Goal: Information Seeking & Learning: Find specific fact

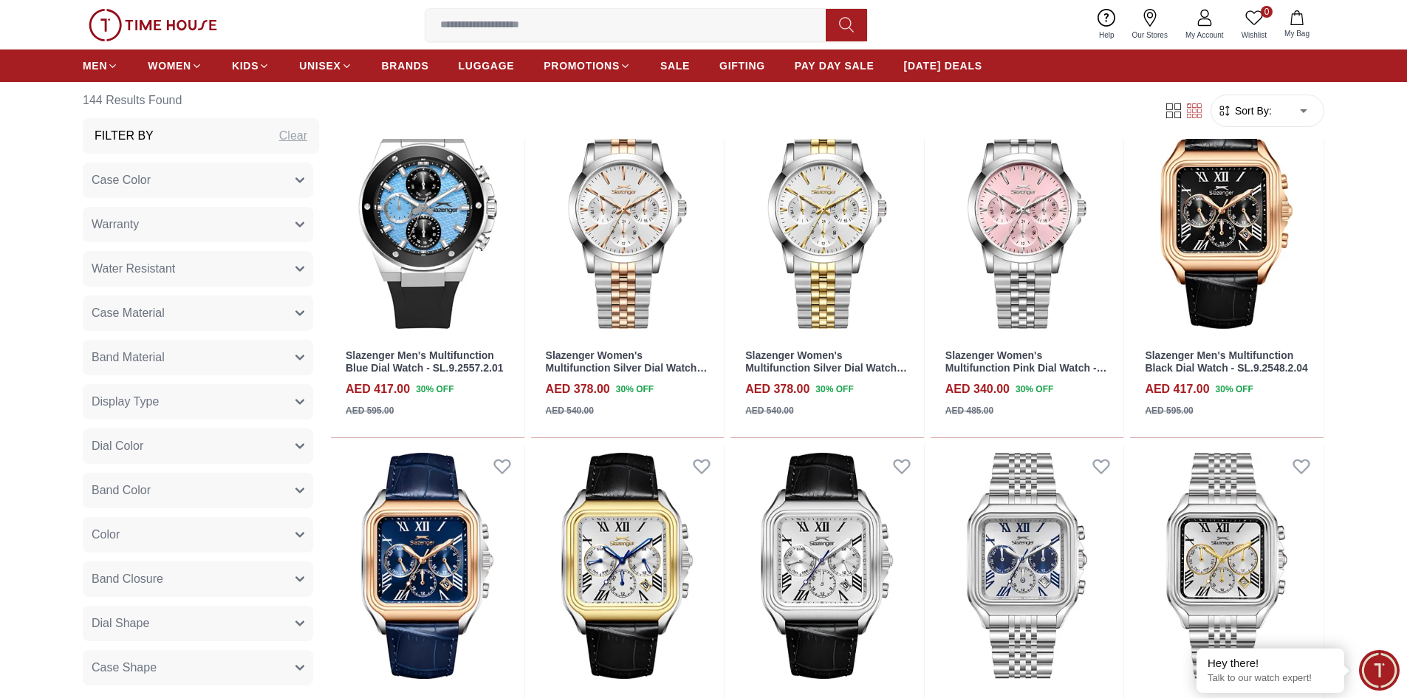
scroll to position [1034, 0]
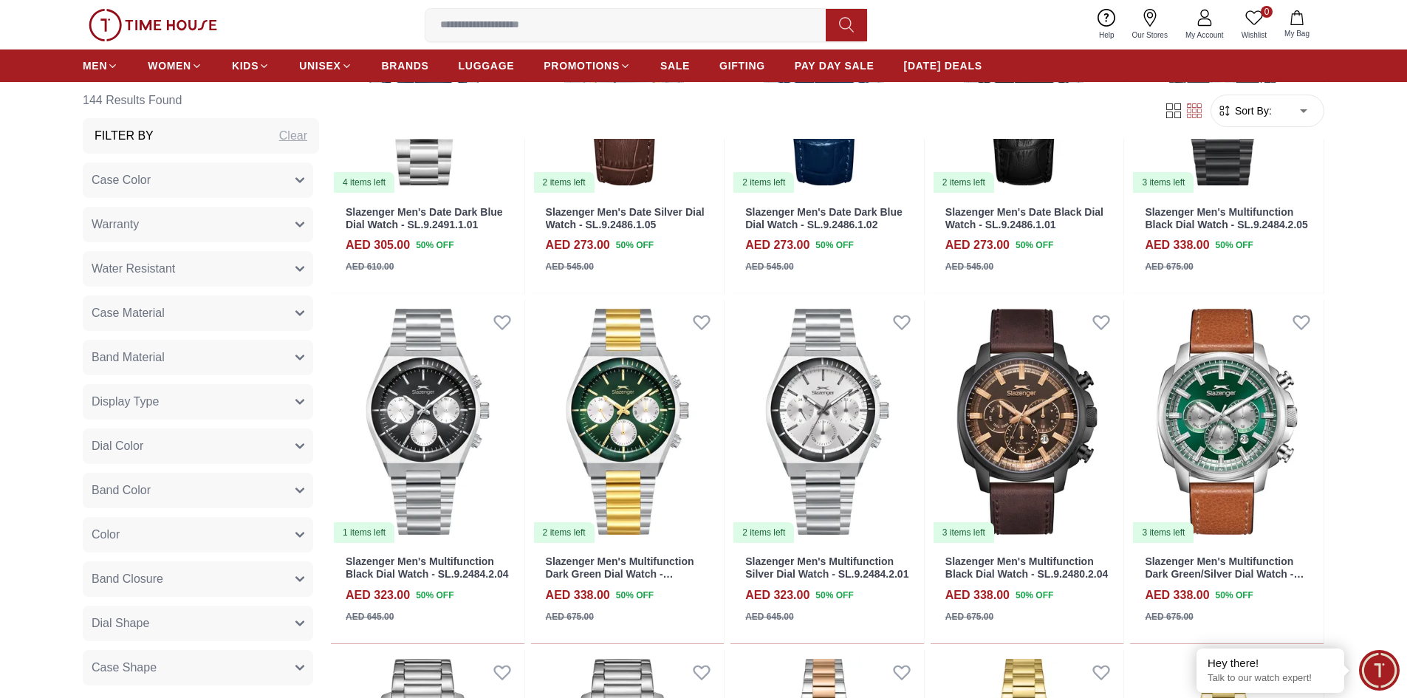
scroll to position [4061, 0]
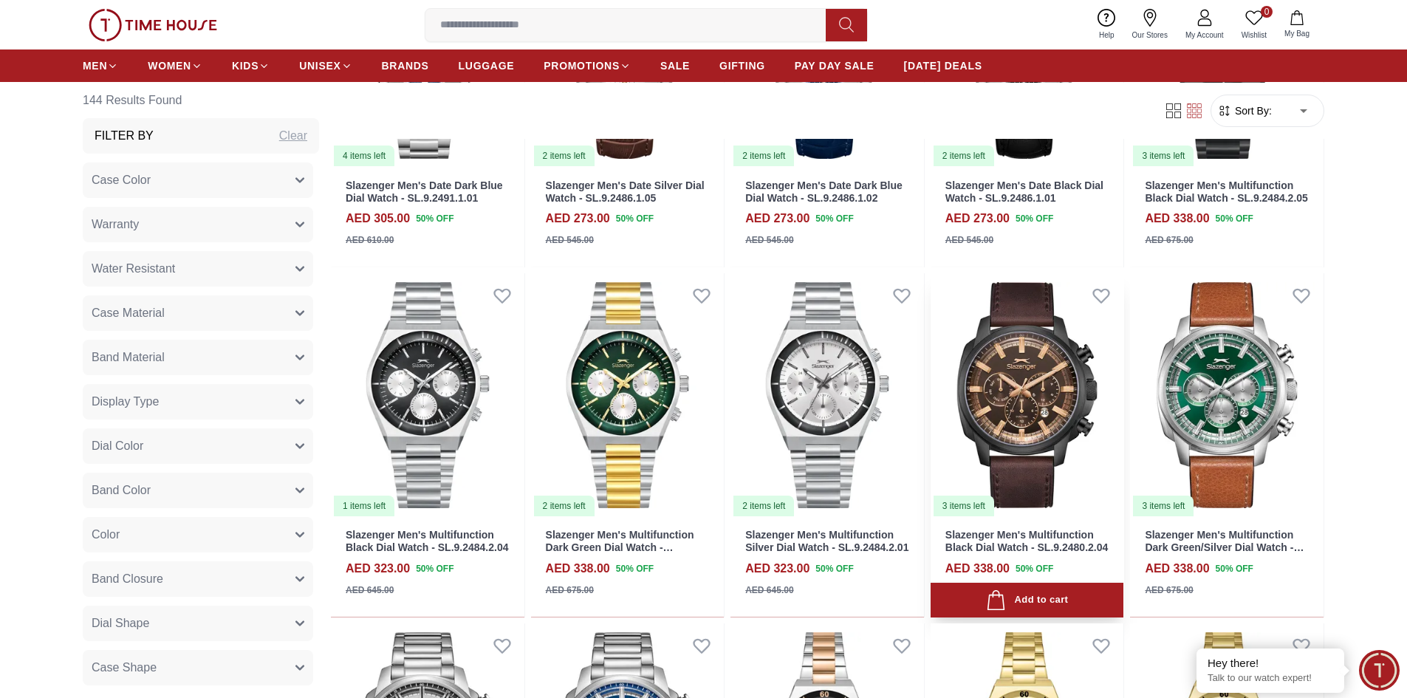
click at [1035, 535] on link "Slazenger Men's Multifunction Black Dial Watch - SL.9.2480.2.04" at bounding box center [1026, 541] width 162 height 24
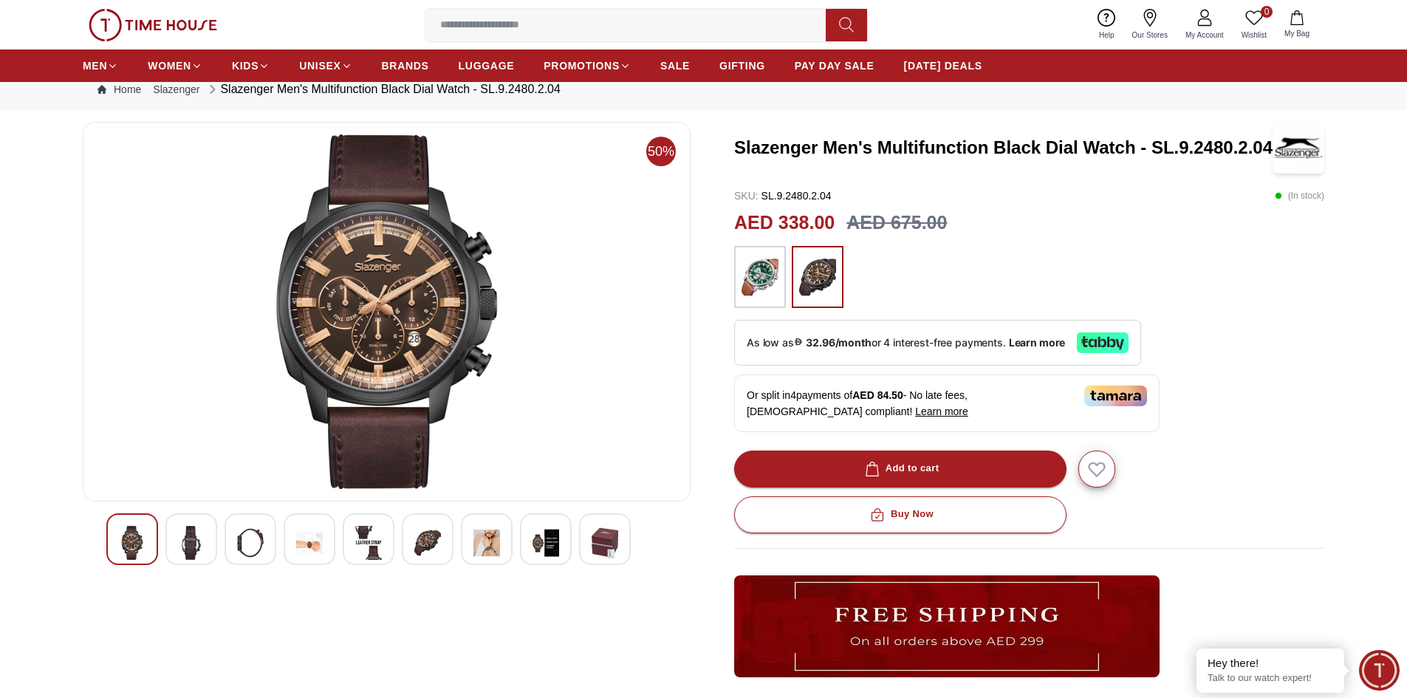
scroll to position [74, 0]
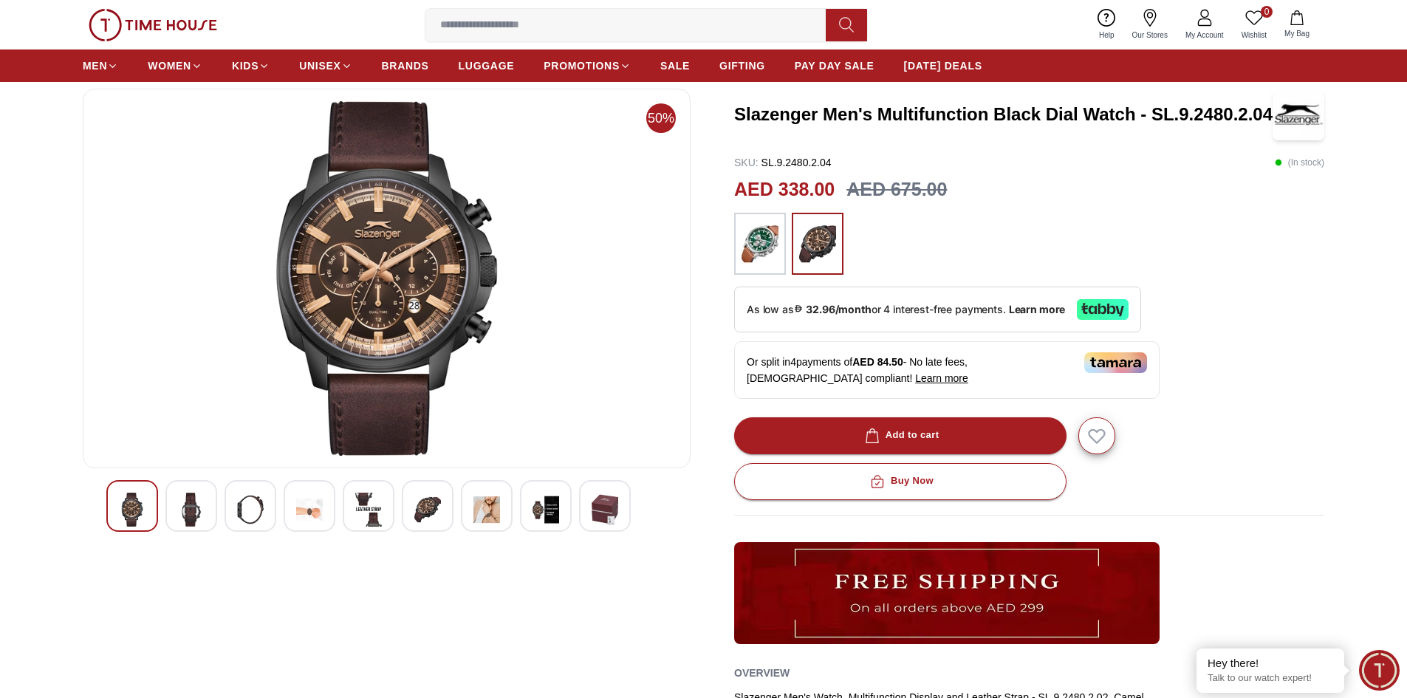
click at [198, 509] on img at bounding box center [191, 509] width 27 height 34
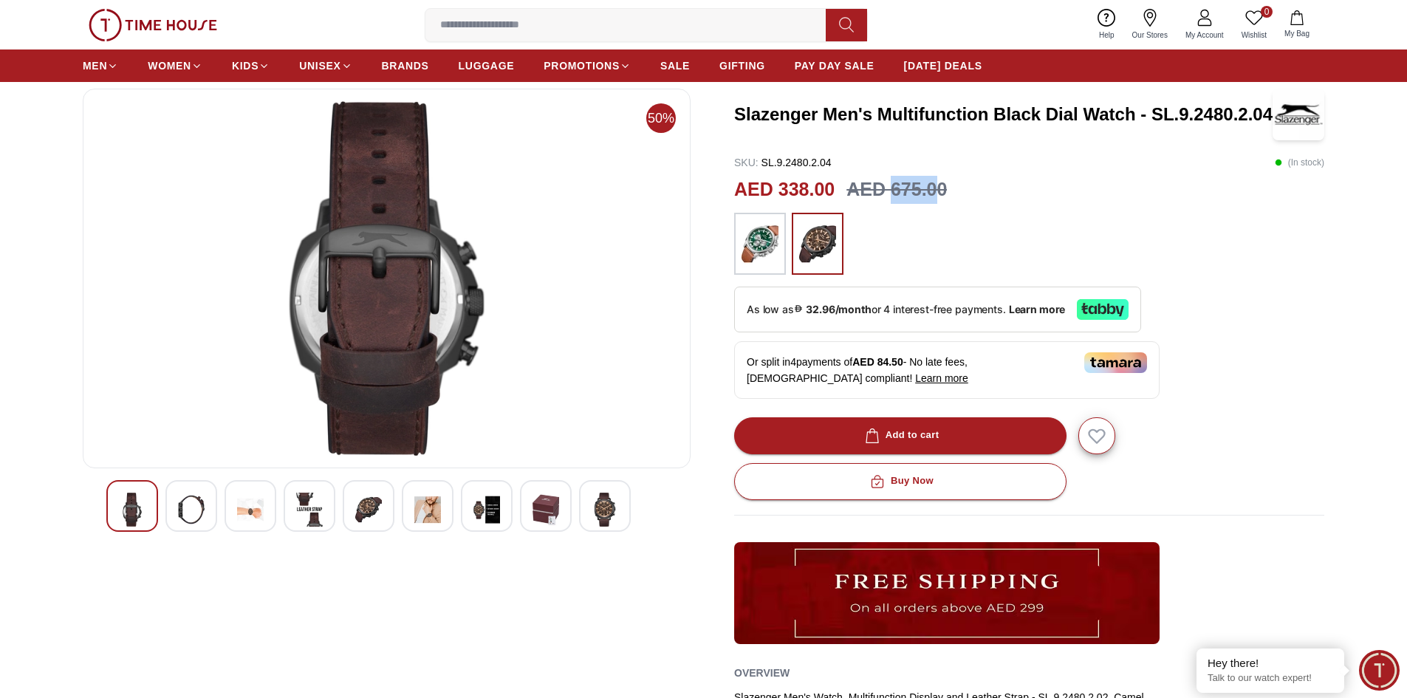
drag, startPoint x: 891, startPoint y: 190, endPoint x: 932, endPoint y: 192, distance: 40.6
click at [932, 192] on h3 "AED 675.00" at bounding box center [896, 190] width 100 height 28
click at [802, 186] on h2 "AED 338.00" at bounding box center [784, 190] width 100 height 28
click at [350, 507] on div at bounding box center [369, 506] width 52 height 52
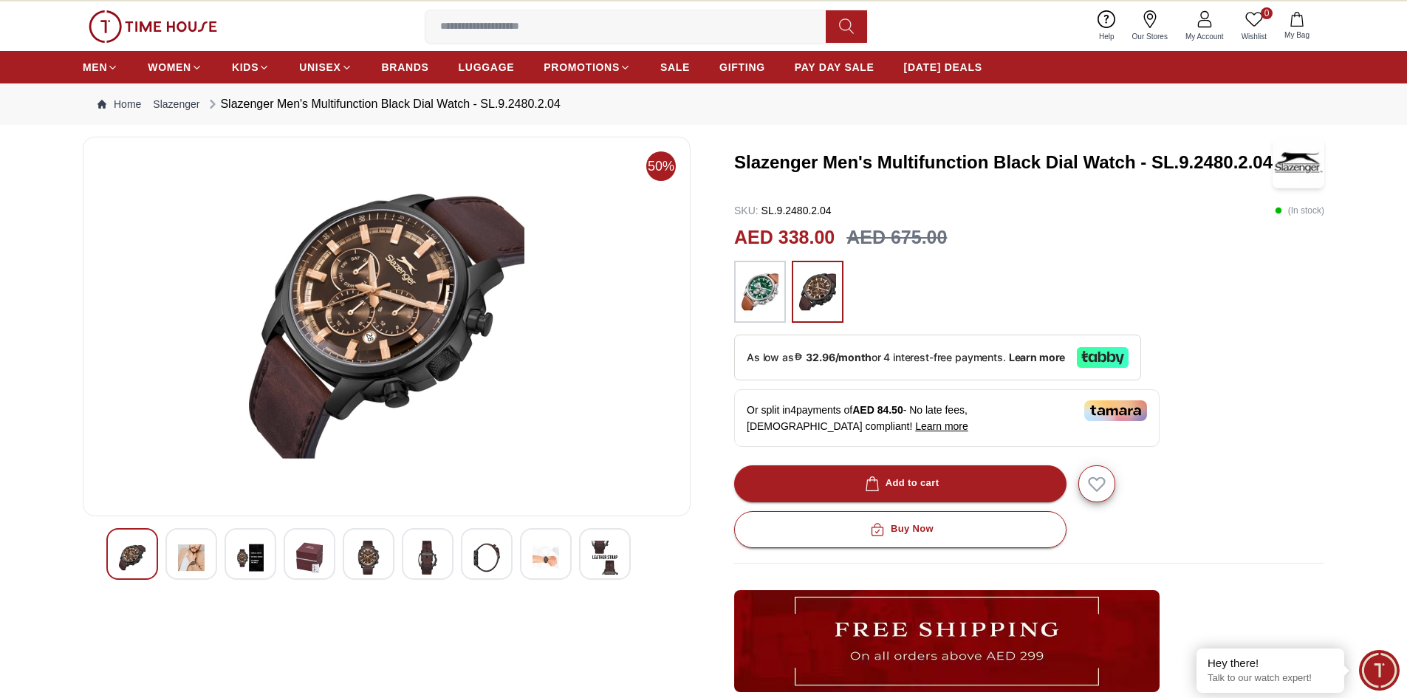
scroll to position [0, 0]
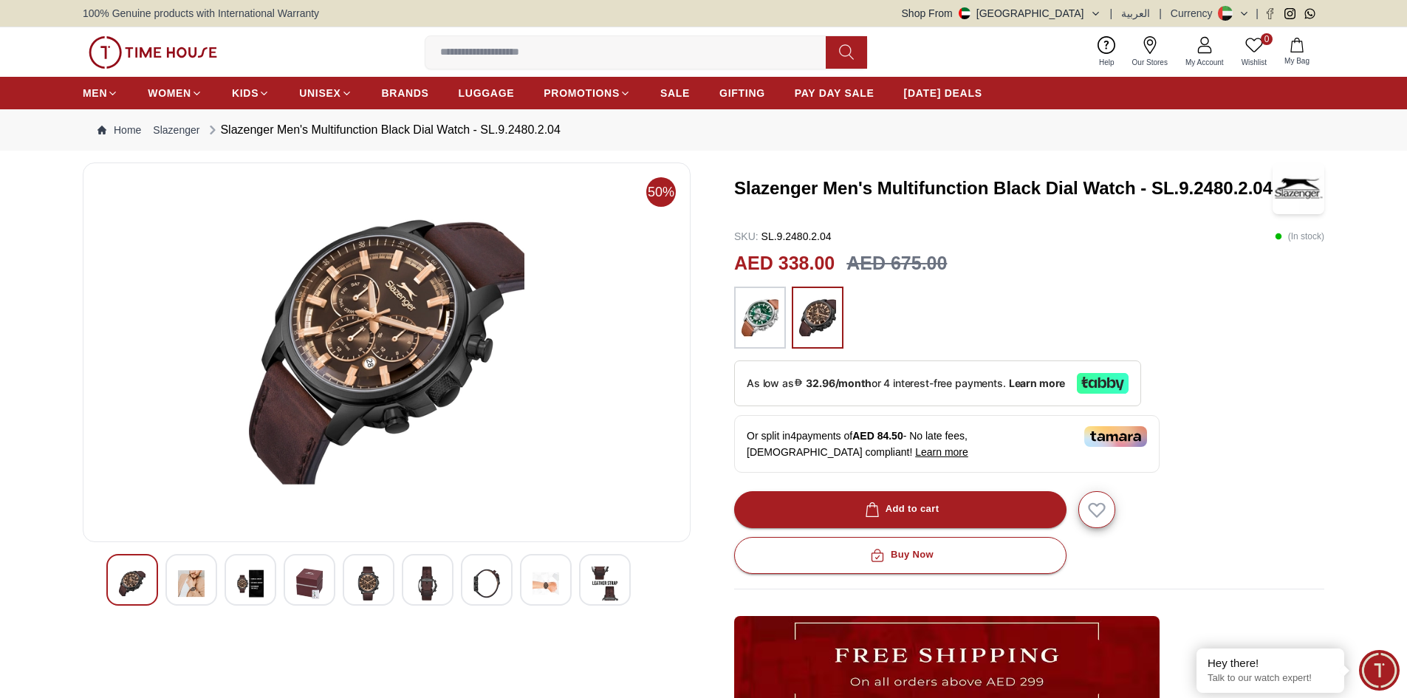
click at [1150, 185] on h3 "Slazenger Men's Multifunction Black Dial Watch - SL.9.2480.2.04" at bounding box center [1003, 188] width 538 height 24
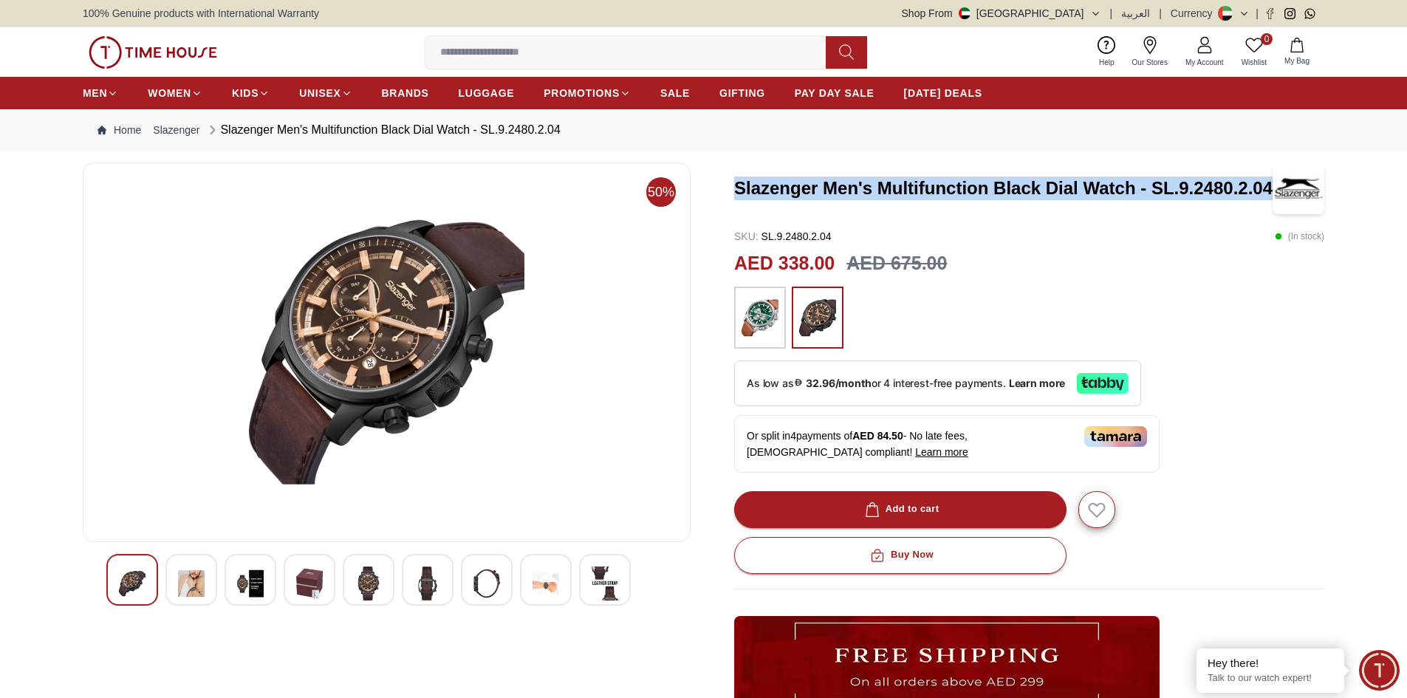
drag, startPoint x: 733, startPoint y: 189, endPoint x: 1269, endPoint y: 198, distance: 536.1
click at [1269, 198] on div "50% Slazenger Men's Multifunction Black Dial Watch - SL.9.2480.2.04 SKU : SL.9.…" at bounding box center [703, 529] width 1241 height 735
copy h3 "Slazenger Men's Multifunction Black Dial Watch - SL.9.2480.2.04"
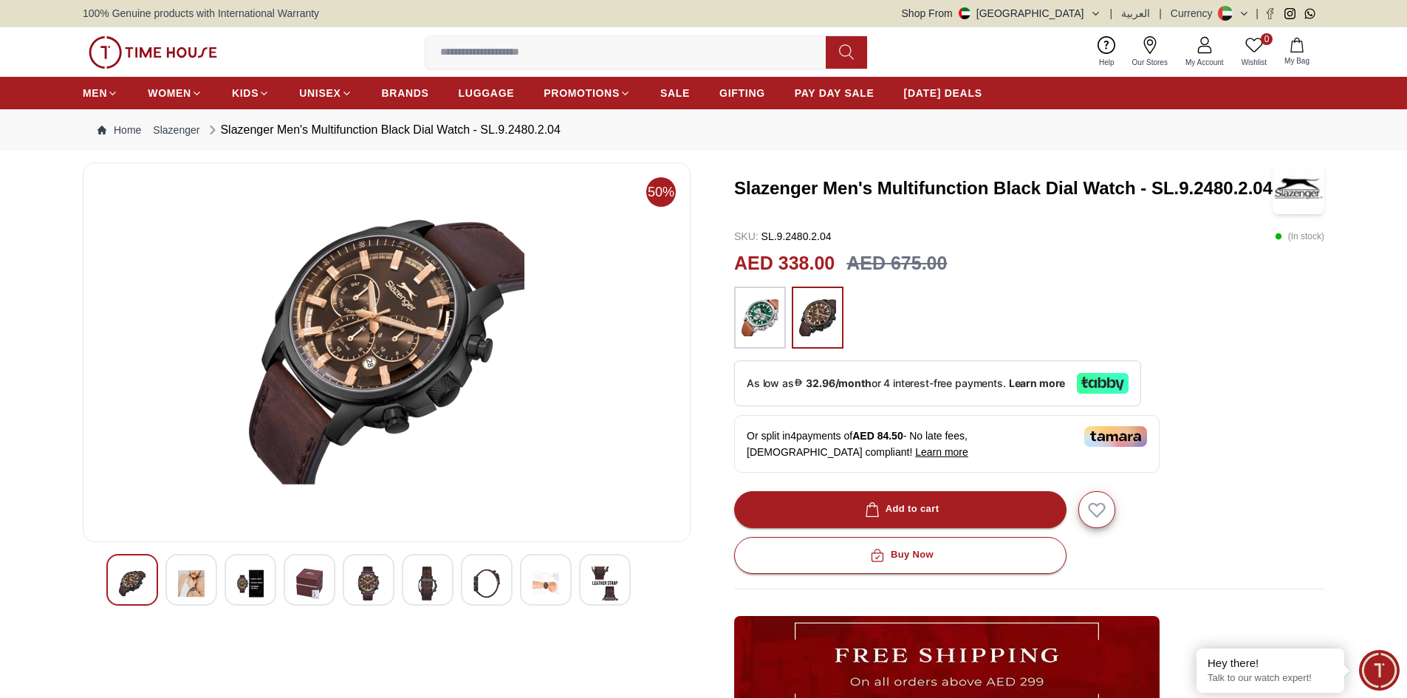
click at [535, 52] on input at bounding box center [631, 53] width 412 height 30
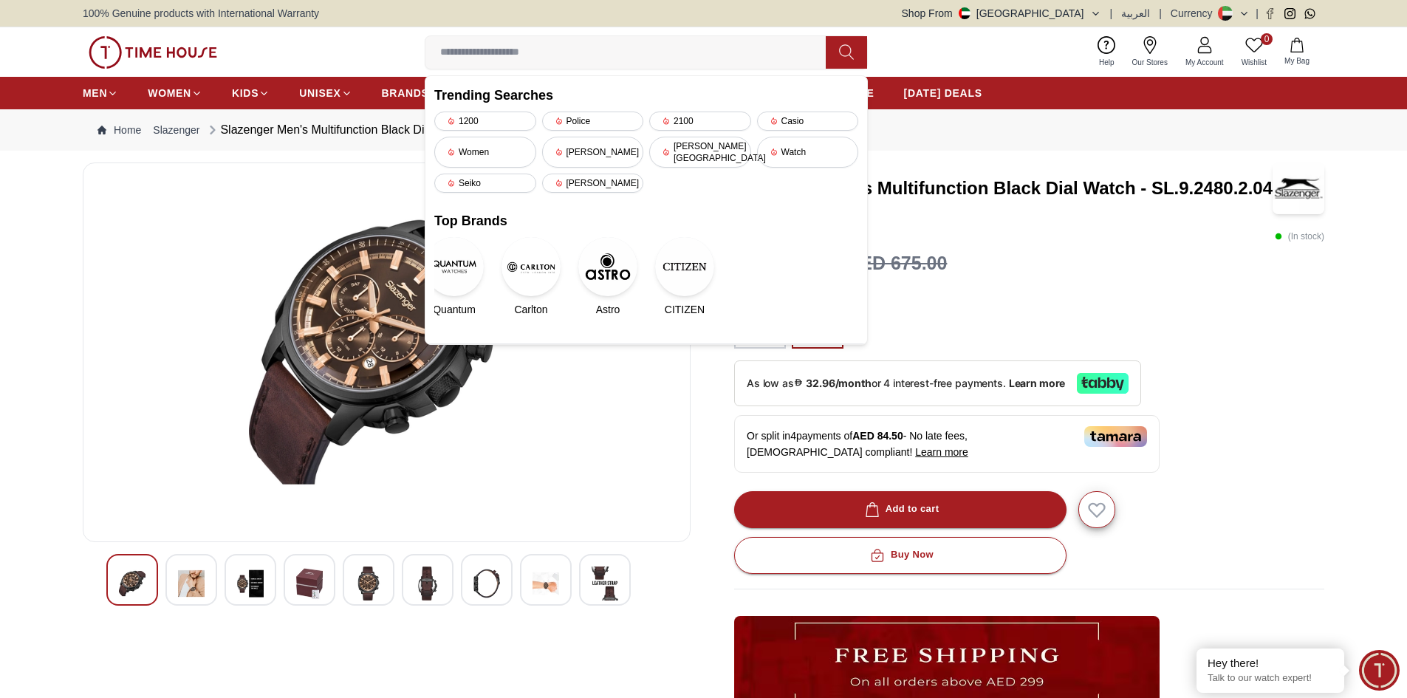
paste input "**********"
type input "**********"
